Goal: Task Accomplishment & Management: Manage account settings

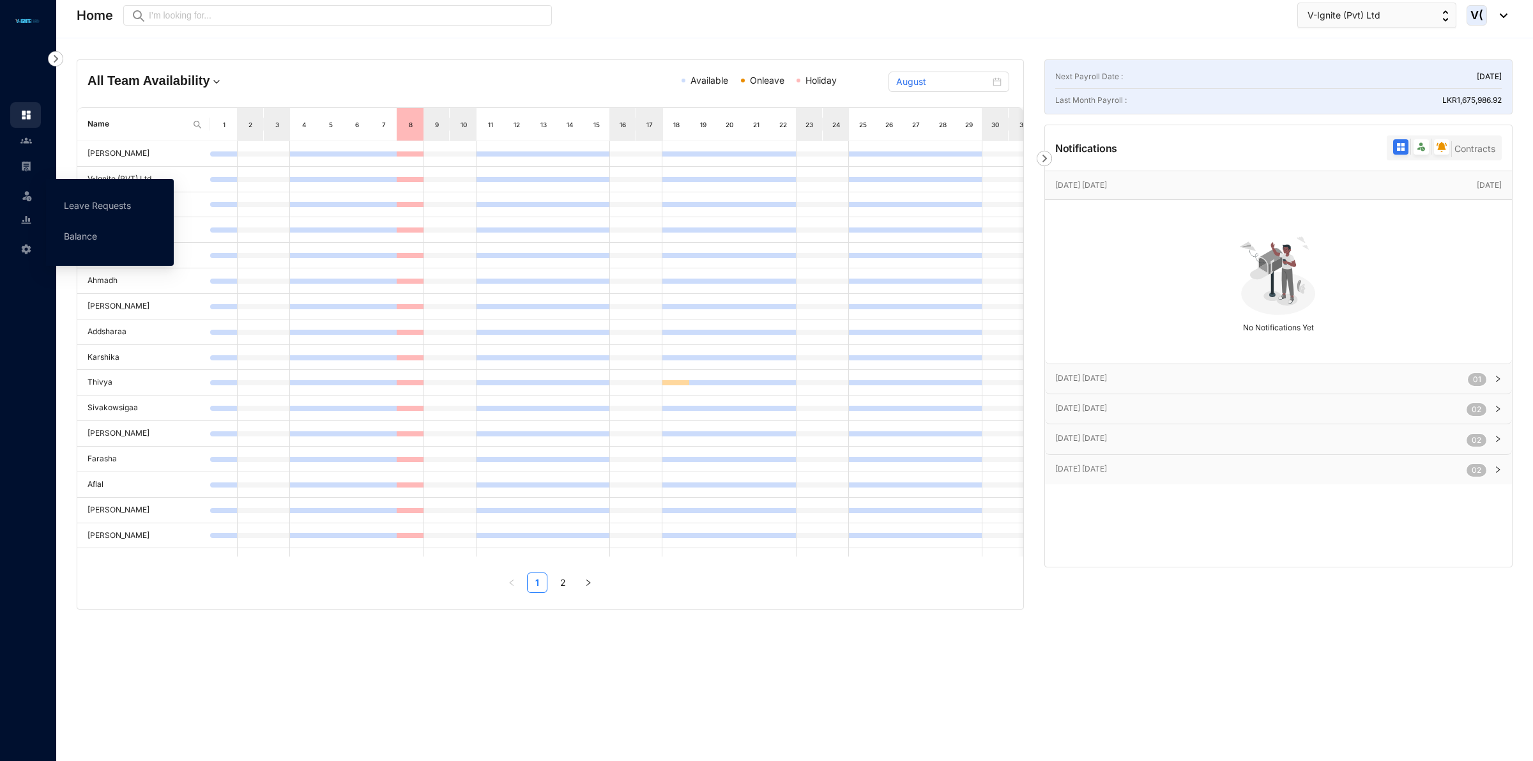
click at [49, 202] on ul "Leave Requests Balance" at bounding box center [110, 222] width 128 height 87
click at [91, 202] on link "Leave Requests" at bounding box center [97, 205] width 67 height 11
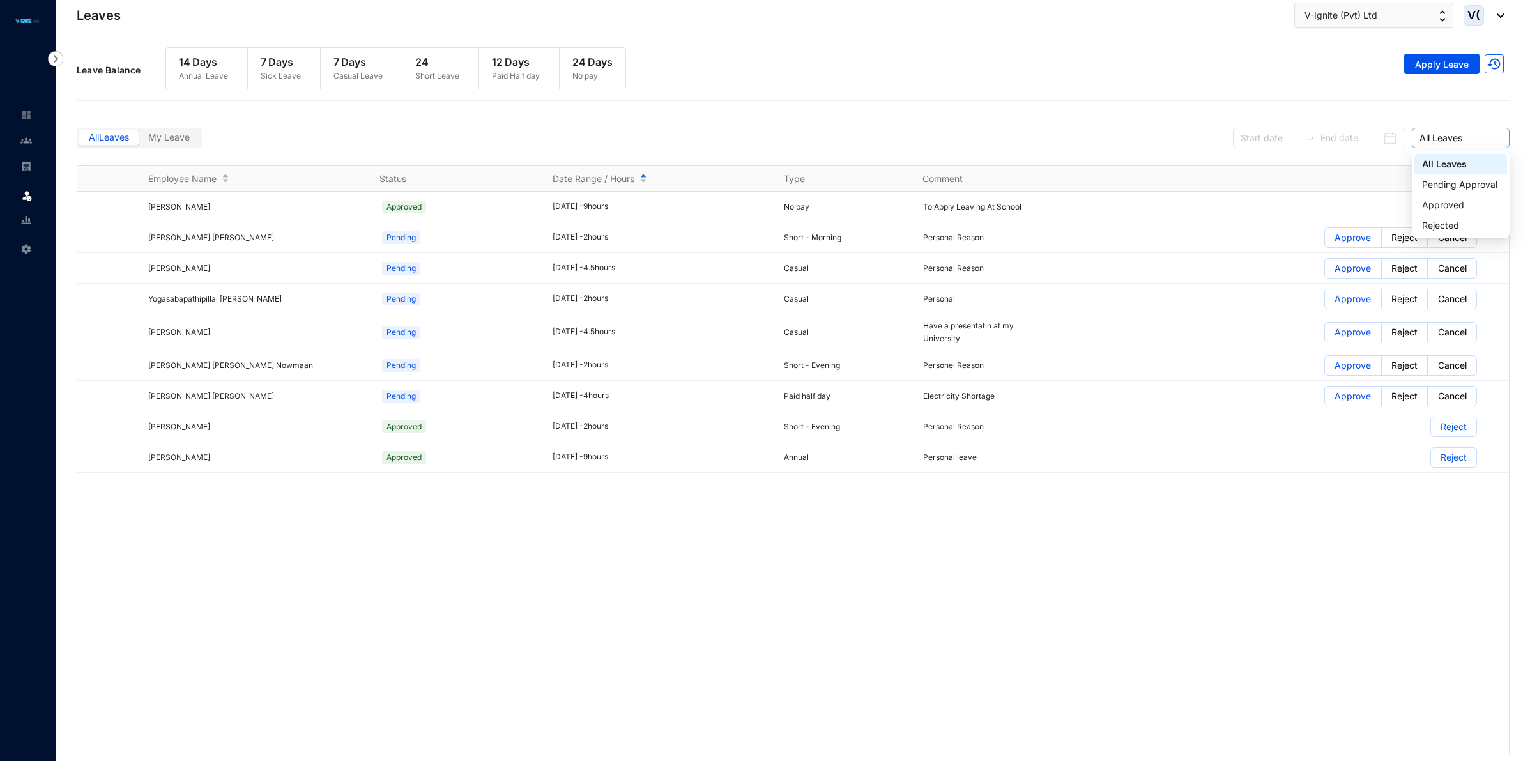
click at [1483, 139] on span "All Leaves" at bounding box center [1461, 137] width 82 height 19
click at [1471, 198] on div "Approved" at bounding box center [1460, 205] width 77 height 14
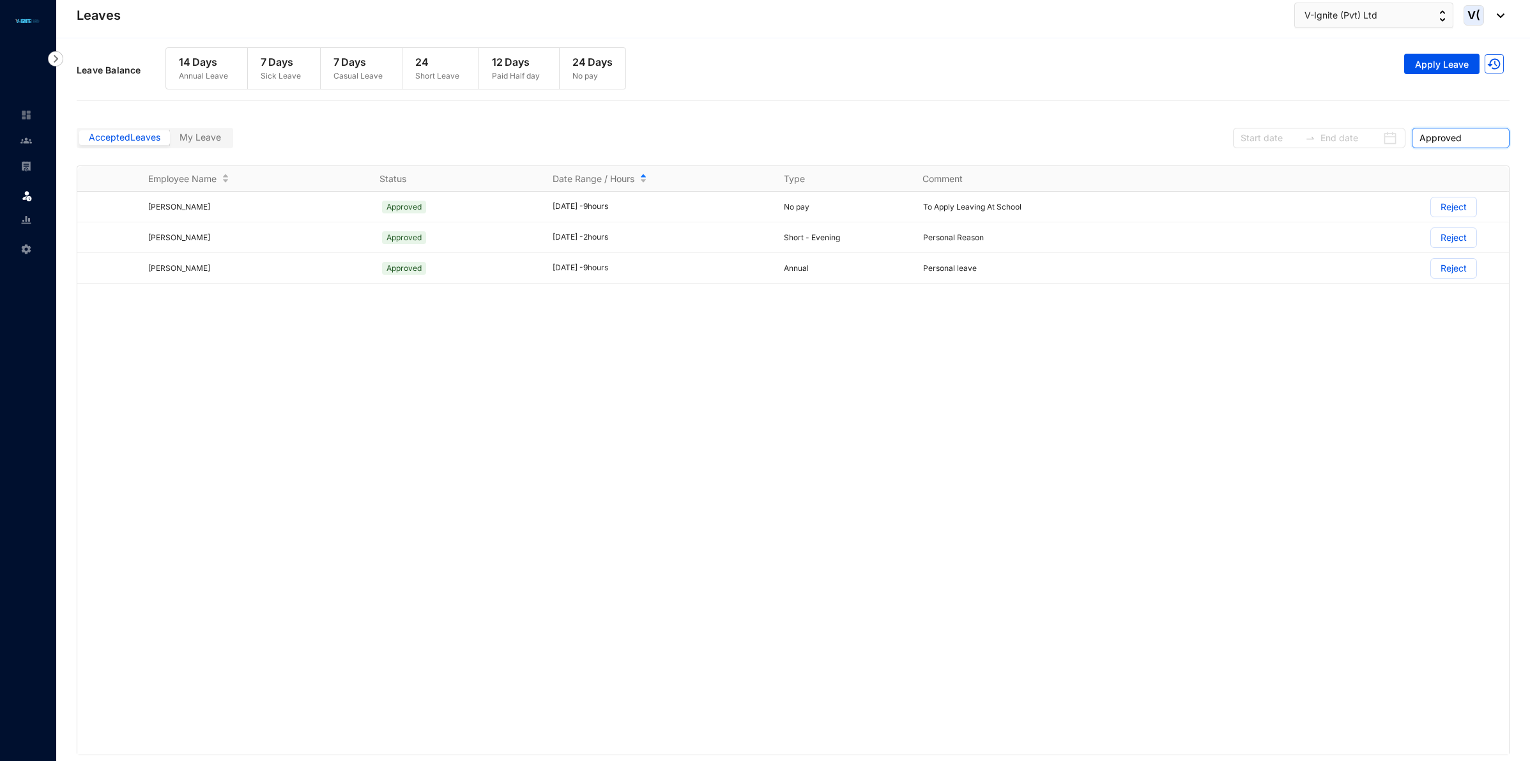
click at [1480, 139] on span "Approved" at bounding box center [1461, 137] width 82 height 19
click at [1467, 226] on div "Rejected" at bounding box center [1460, 225] width 77 height 14
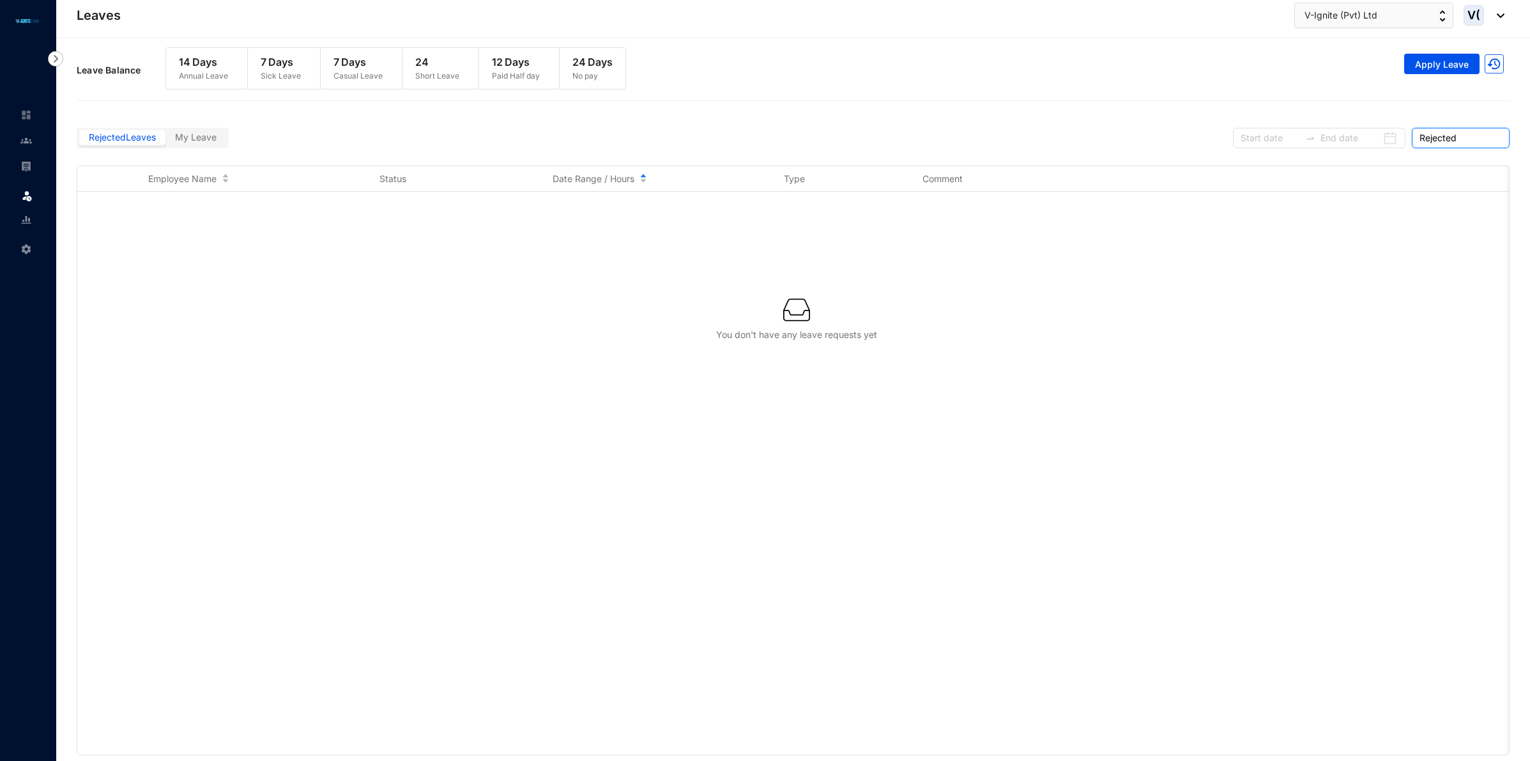
click at [1482, 135] on span "Rejected" at bounding box center [1461, 137] width 82 height 19
click at [1473, 180] on div "Pending Approval" at bounding box center [1460, 185] width 77 height 14
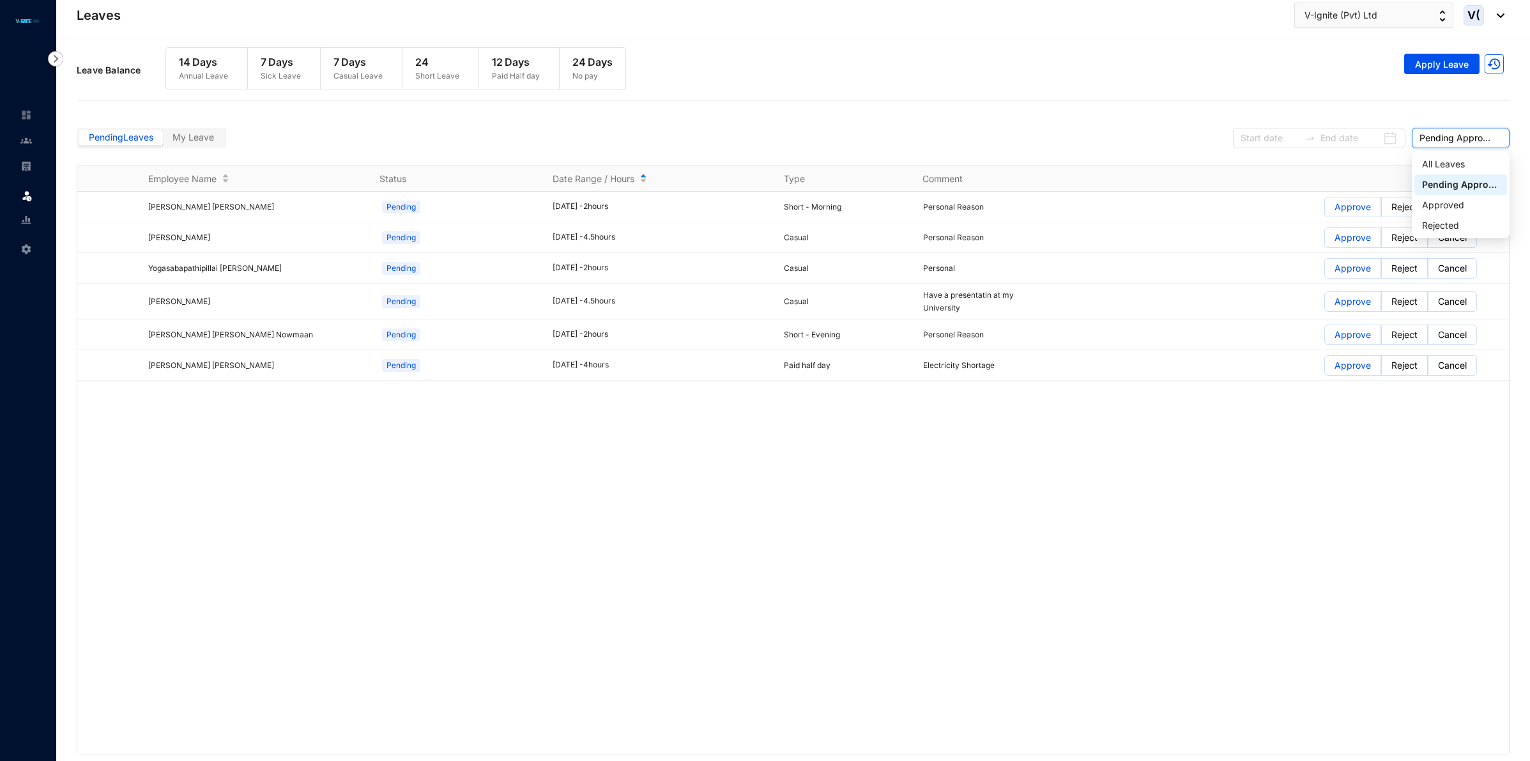
click at [1448, 142] on span "Pending Approval" at bounding box center [1461, 137] width 82 height 19
click at [1433, 164] on div "All Leaves" at bounding box center [1460, 164] width 77 height 14
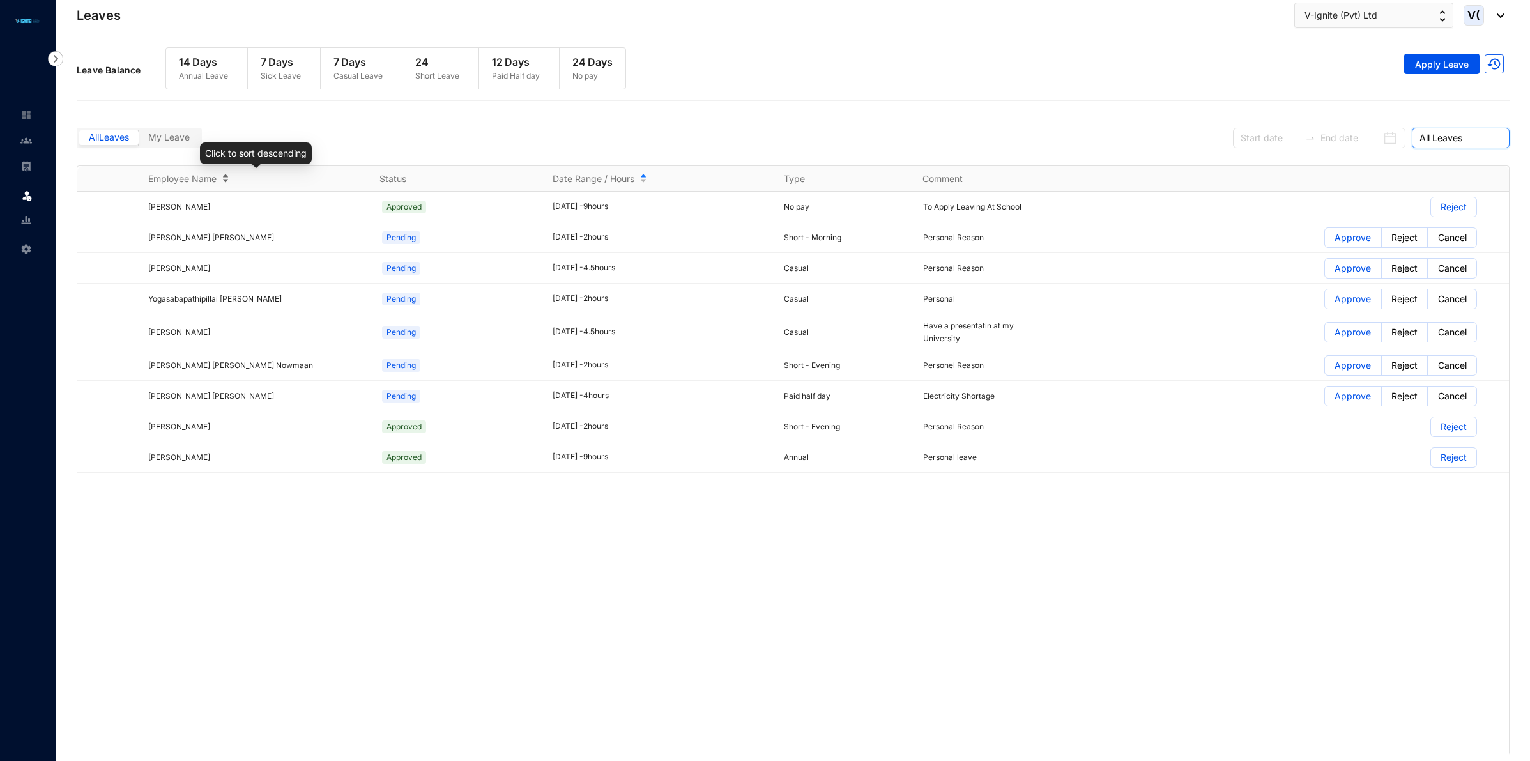
click at [241, 172] on div "Employee Name" at bounding box center [256, 179] width 216 height 14
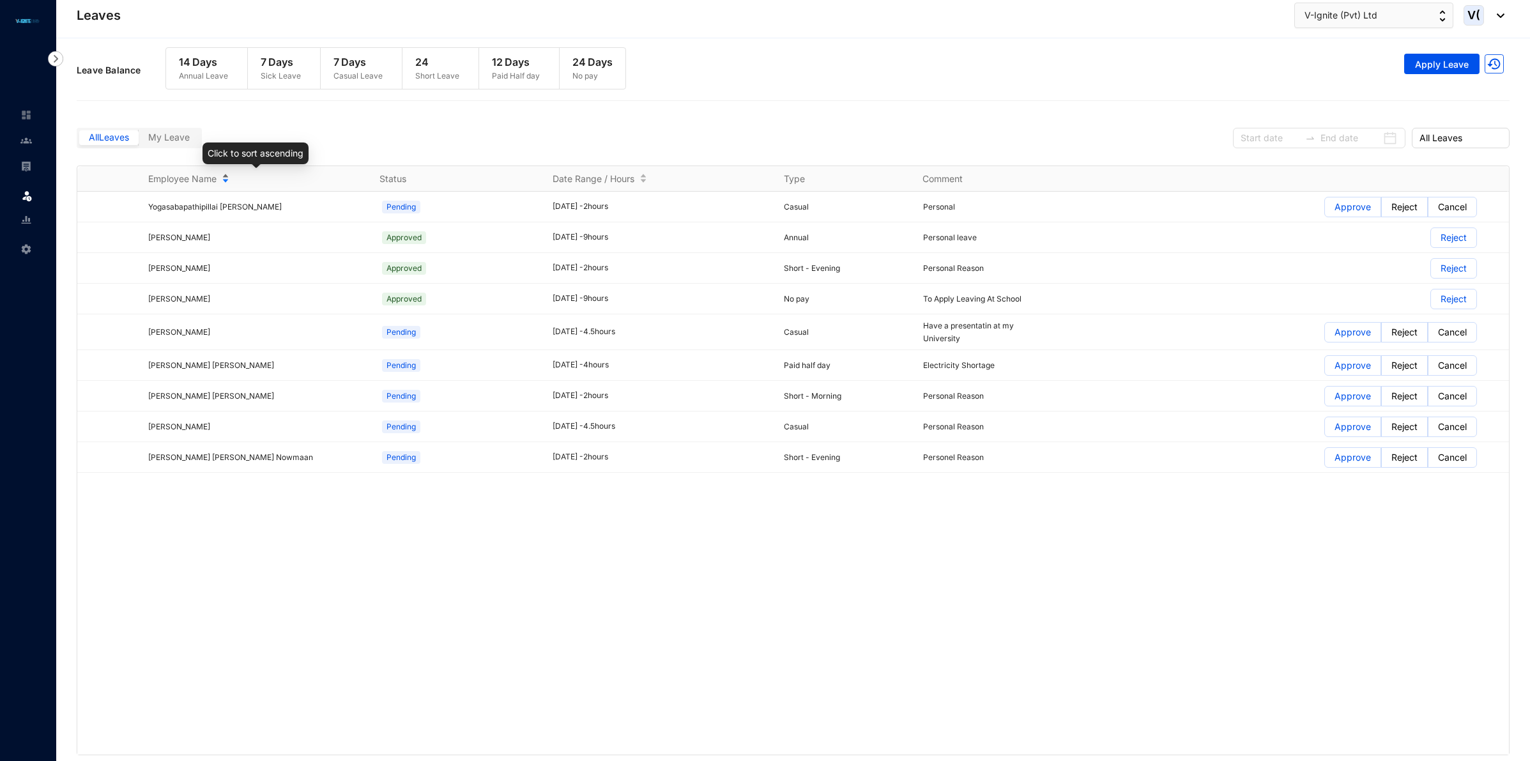
click at [241, 172] on div "Employee Name" at bounding box center [256, 179] width 216 height 14
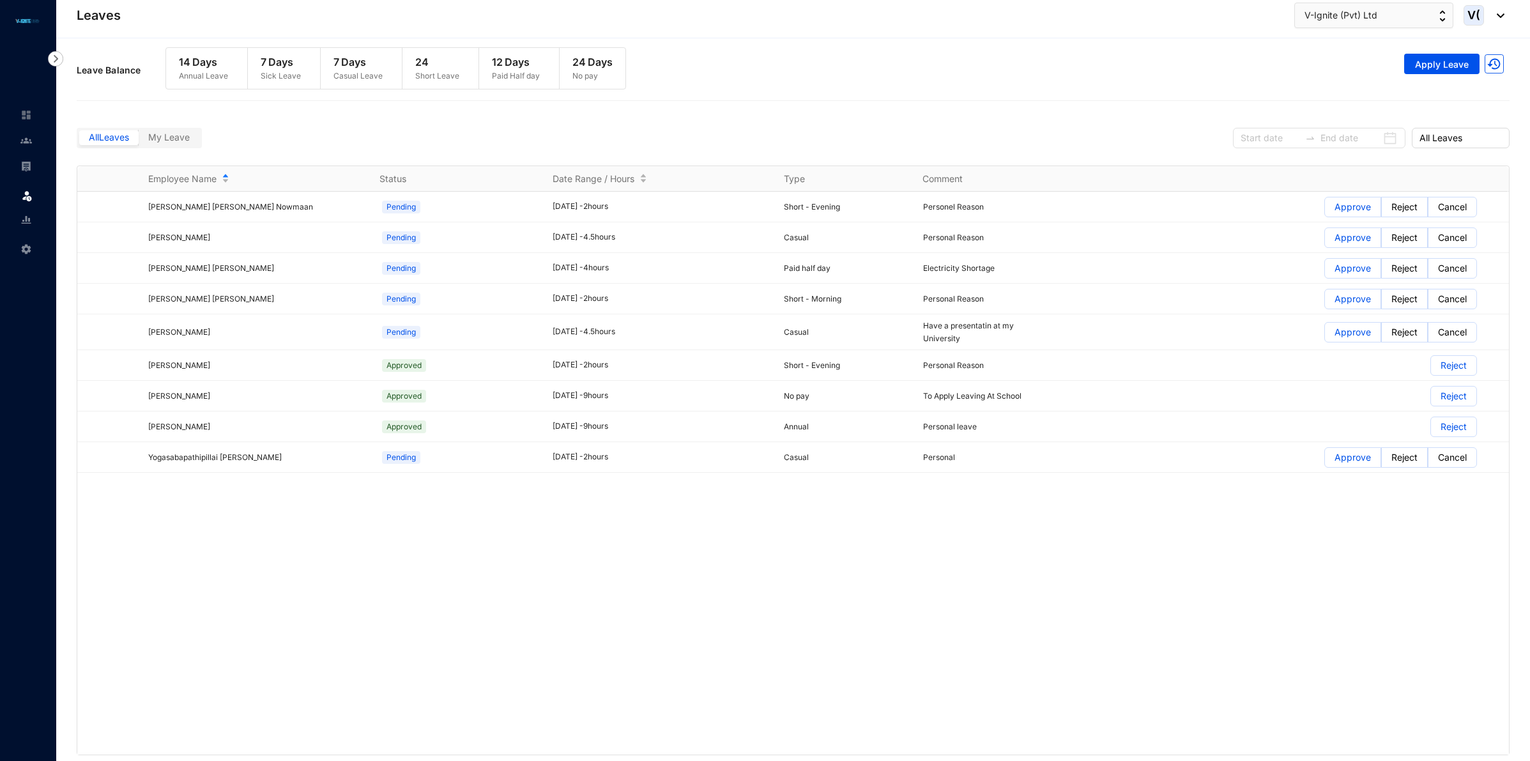
click at [177, 141] on span "My Leave" at bounding box center [169, 137] width 42 height 11
click at [139, 141] on input "My Leave" at bounding box center [139, 141] width 0 height 0
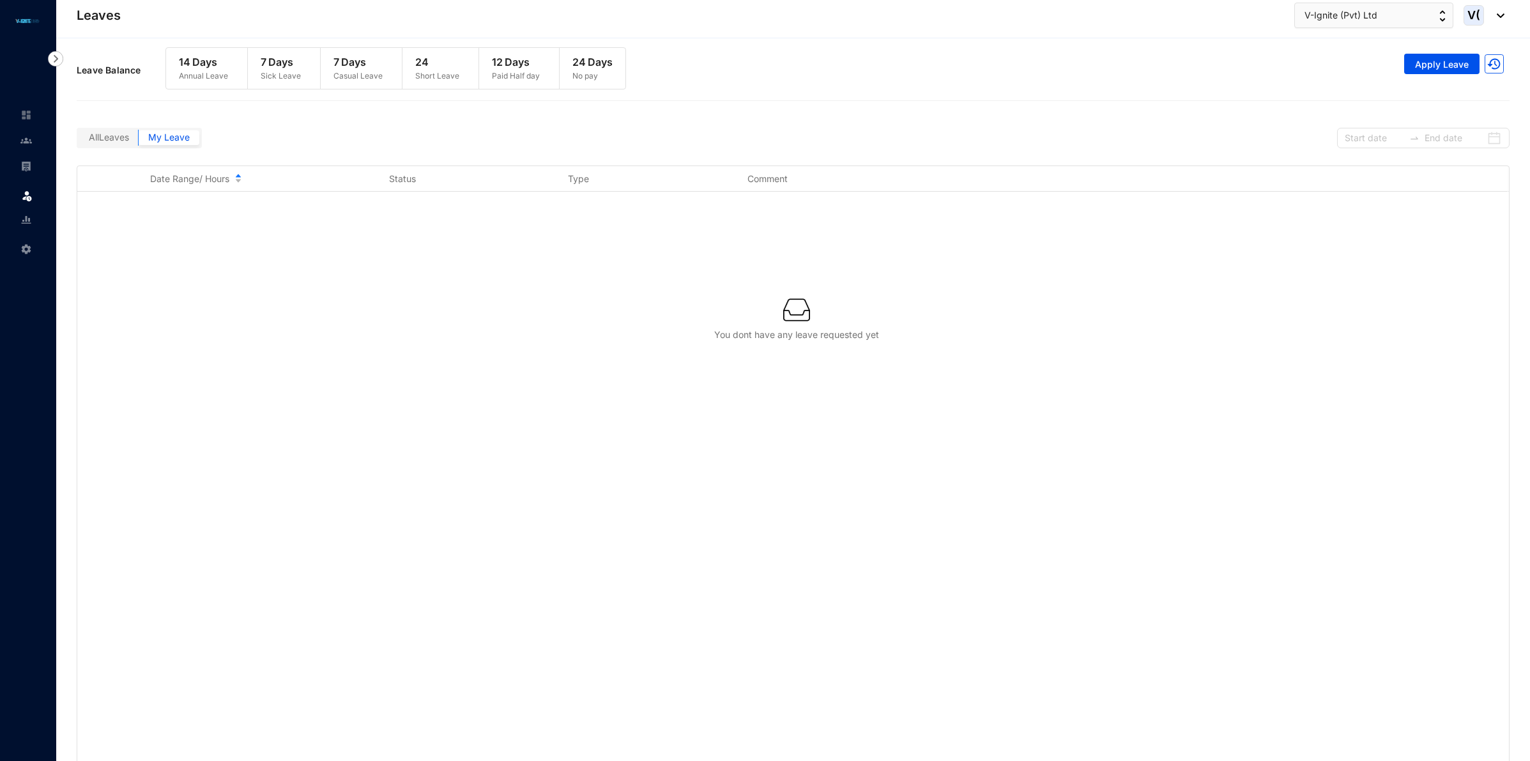
click at [103, 141] on span "All Leaves" at bounding box center [109, 137] width 40 height 11
click at [79, 141] on input "All Leaves" at bounding box center [79, 141] width 0 height 0
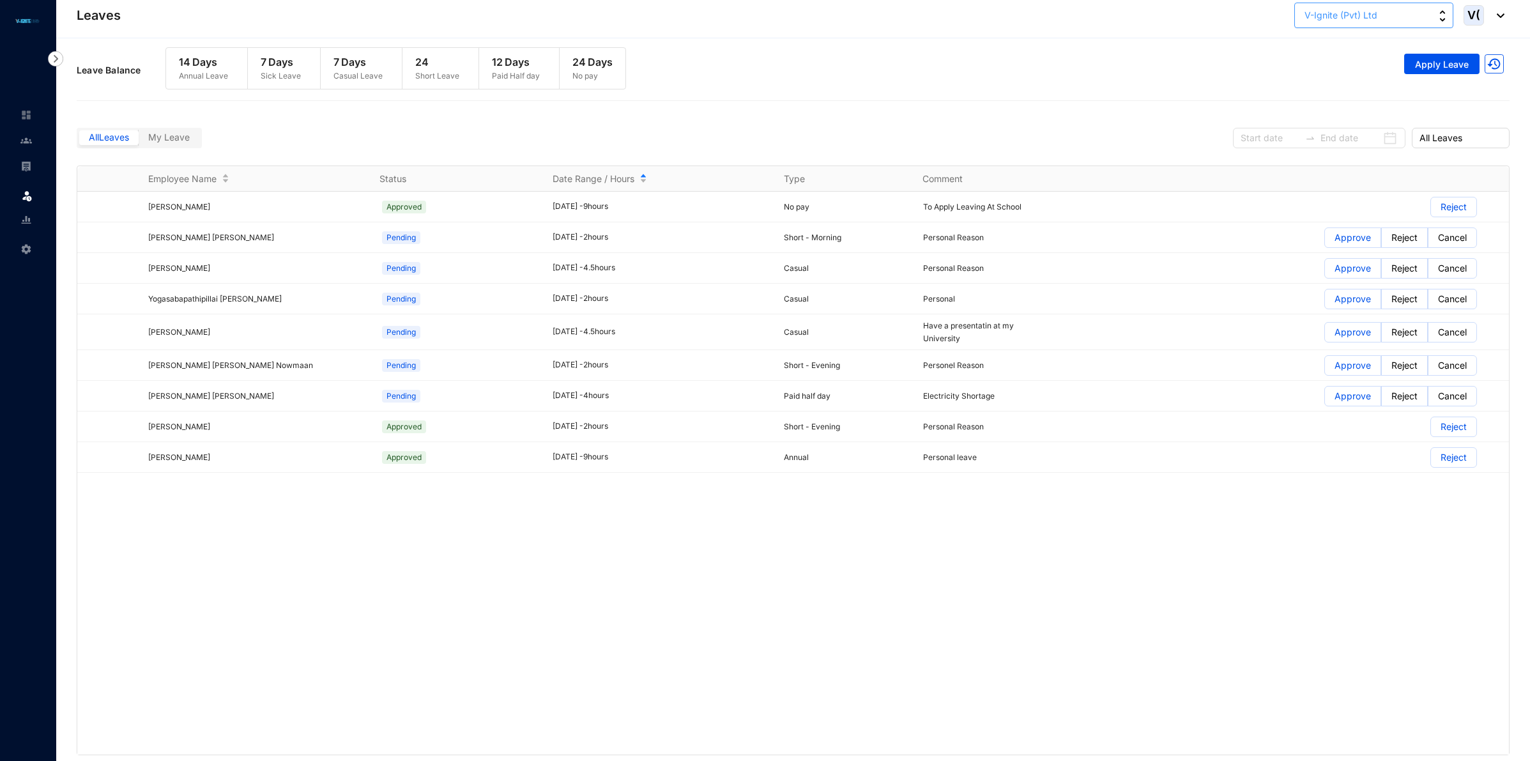
click at [1407, 20] on button "V-Ignite (Pvt) Ltd" at bounding box center [1373, 16] width 159 height 26
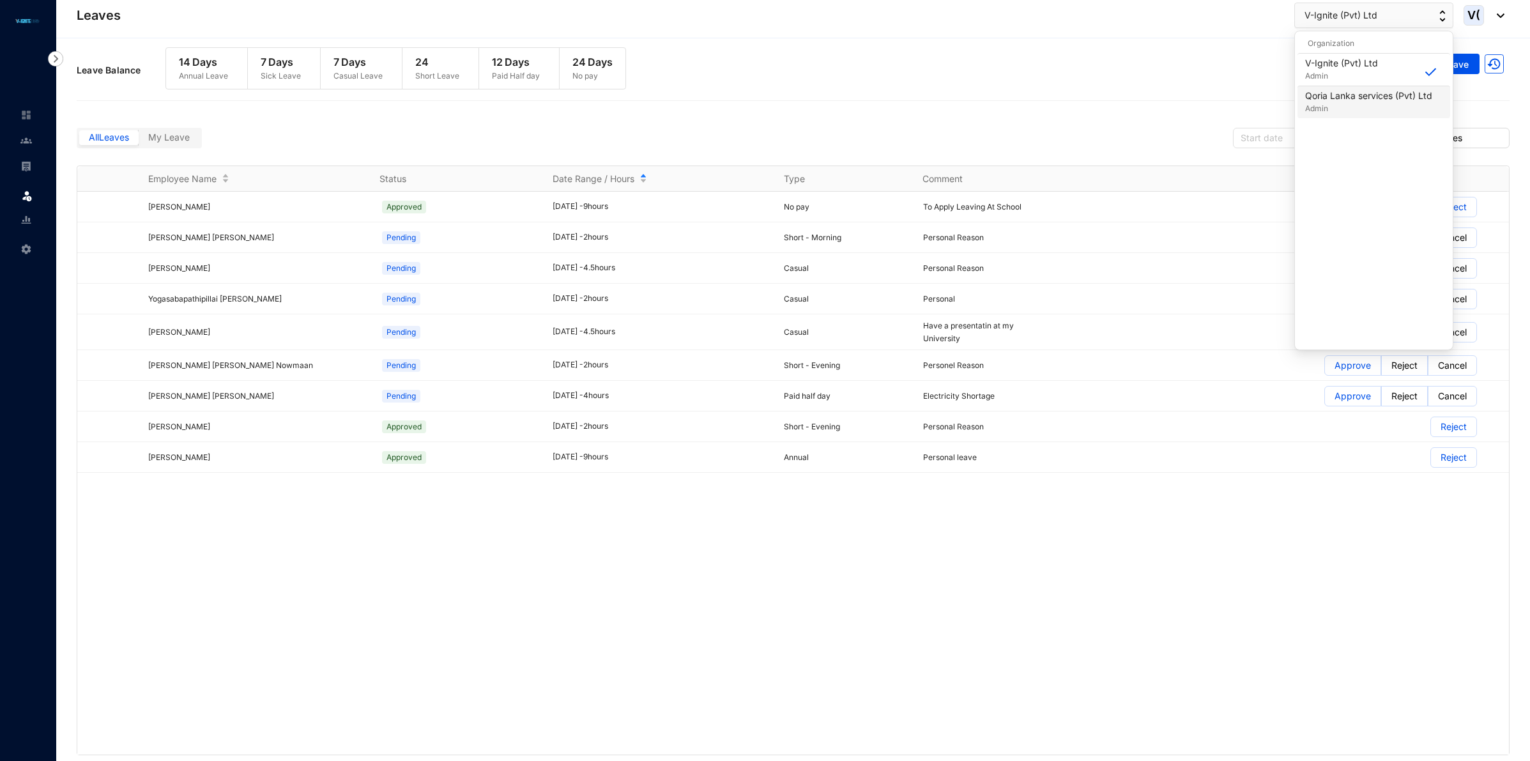
click at [1353, 91] on p "Qoria Lanka services (Pvt) Ltd" at bounding box center [1368, 95] width 127 height 13
